Goal: Task Accomplishment & Management: Use online tool/utility

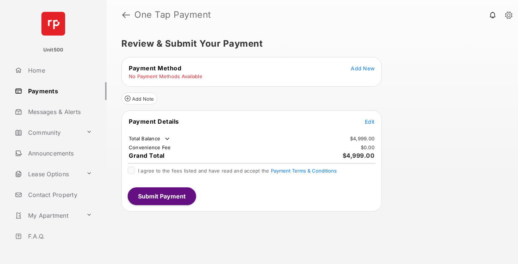
click at [370, 121] on span "Edit" at bounding box center [370, 121] width 10 height 6
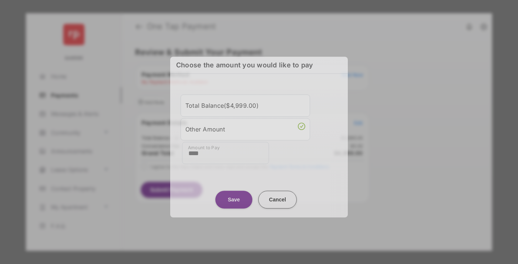
type input "****"
click at [234, 198] on button "Save" at bounding box center [233, 199] width 37 height 18
